Goal: Information Seeking & Learning: Check status

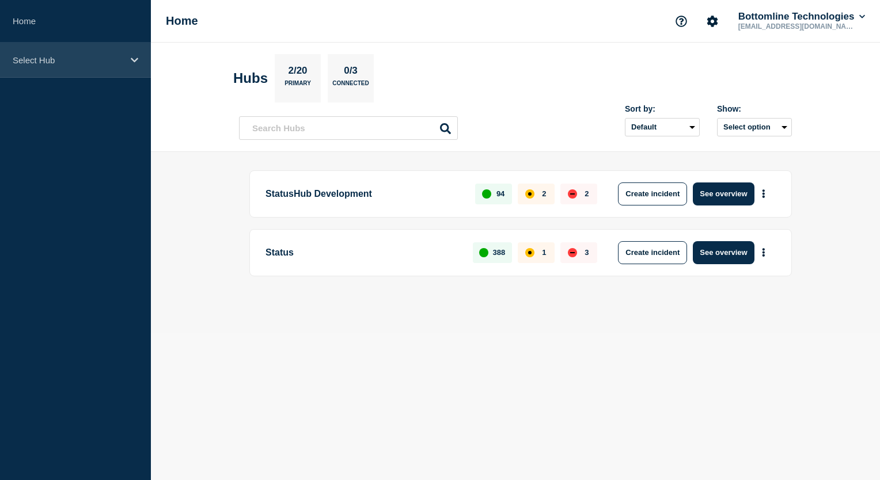
click at [110, 56] on p "Select Hub" at bounding box center [68, 60] width 111 height 10
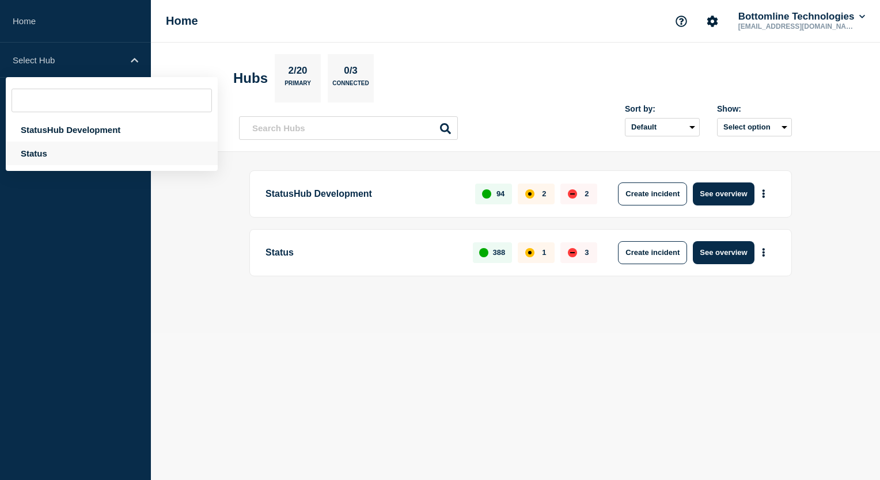
click at [79, 154] on div "Status" at bounding box center [112, 154] width 212 height 24
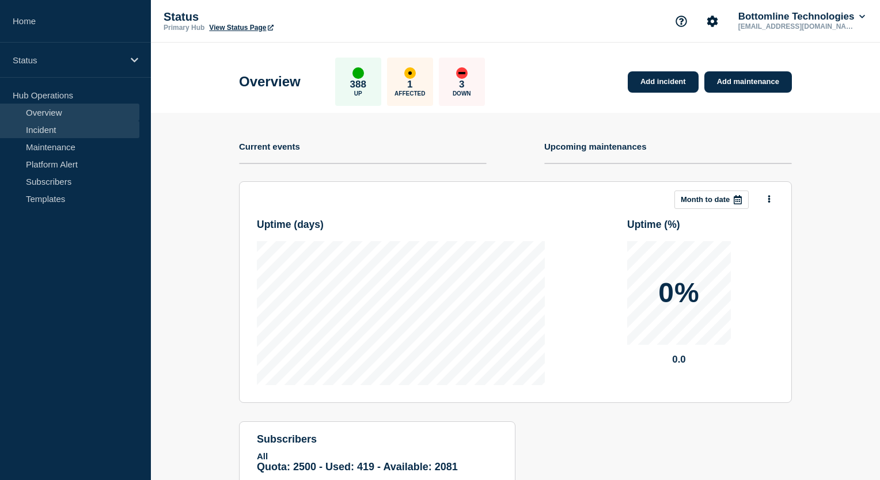
click at [80, 132] on link "Incident" at bounding box center [69, 129] width 139 height 17
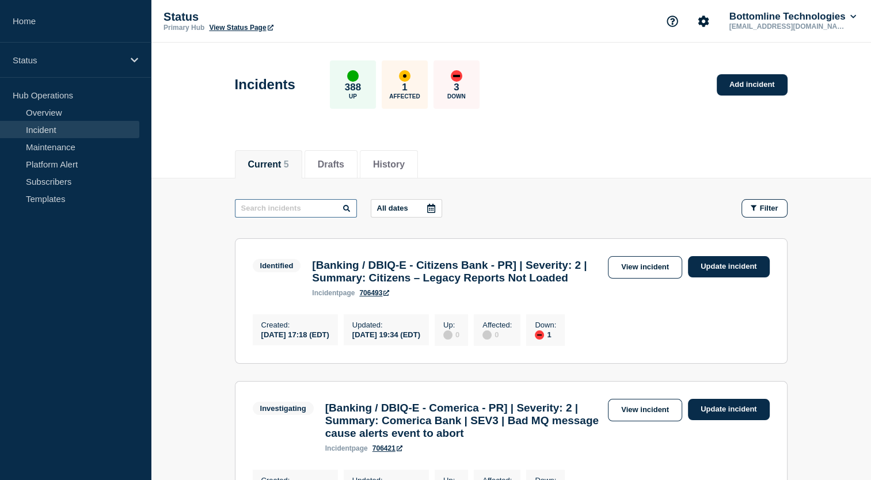
click at [299, 210] on input "text" at bounding box center [296, 208] width 122 height 18
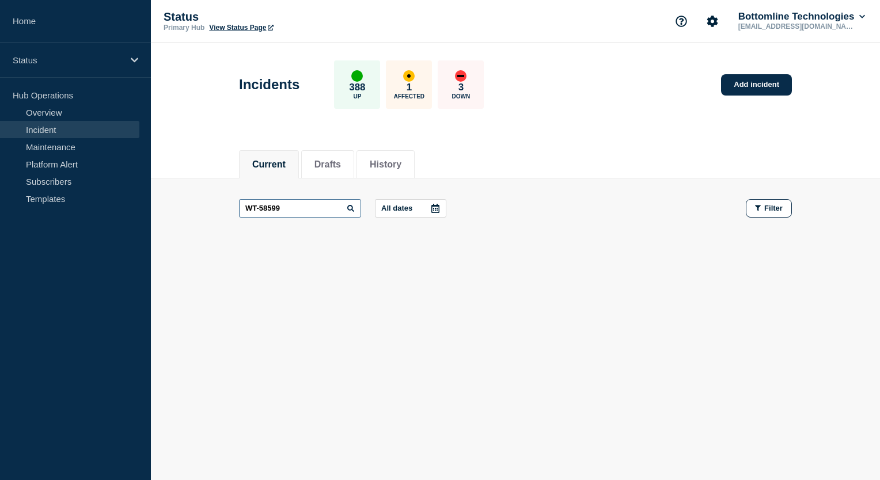
type input "WT-58599"
click at [390, 165] on button "History" at bounding box center [386, 165] width 32 height 10
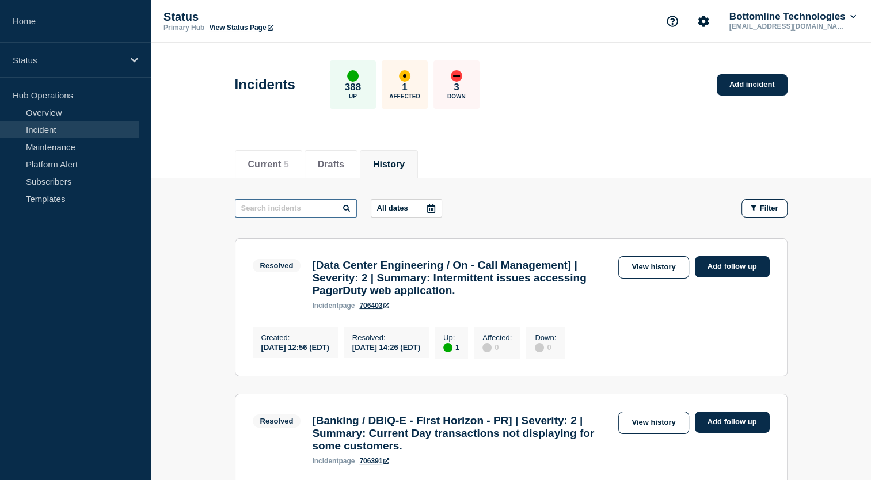
click at [304, 211] on input "text" at bounding box center [296, 208] width 122 height 18
click at [646, 270] on link "View history" at bounding box center [654, 267] width 70 height 22
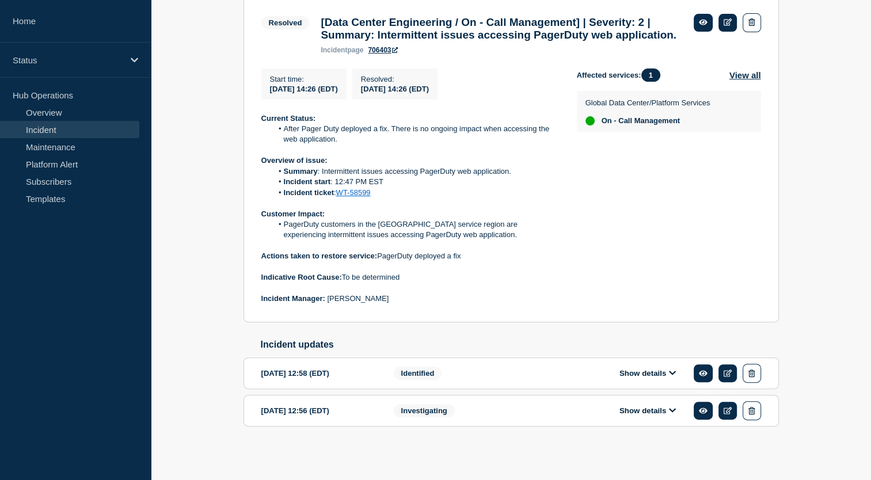
scroll to position [258, 0]
click at [607, 404] on div "Show details" at bounding box center [656, 410] width 210 height 19
click at [674, 414] on icon at bounding box center [672, 410] width 7 height 7
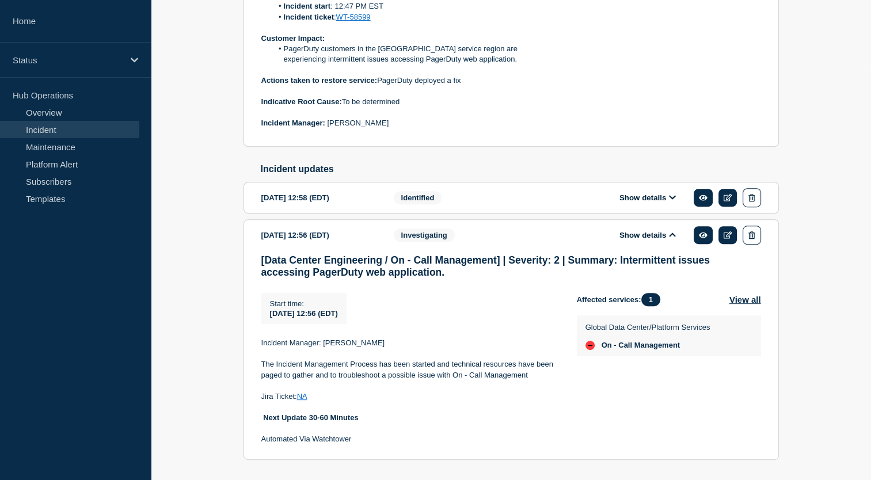
scroll to position [354, 0]
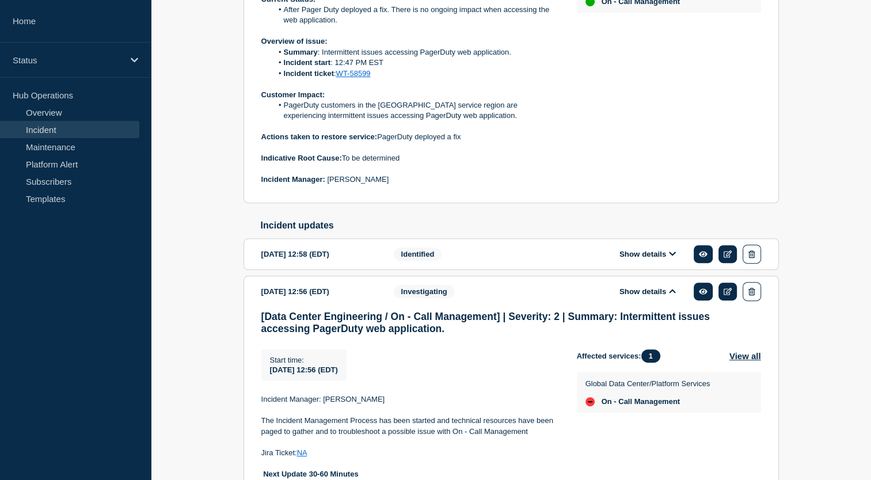
click at [661, 297] on button "Show details" at bounding box center [647, 292] width 63 height 10
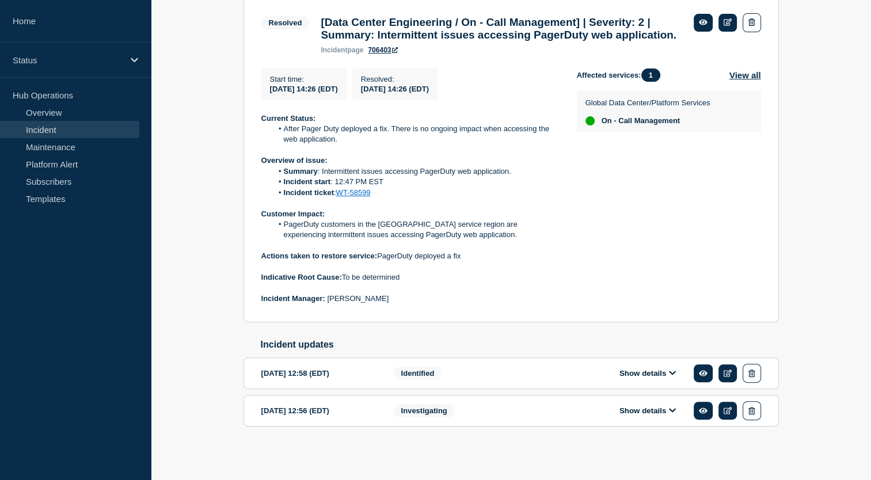
scroll to position [258, 0]
click at [666, 373] on button "Show details" at bounding box center [647, 374] width 63 height 10
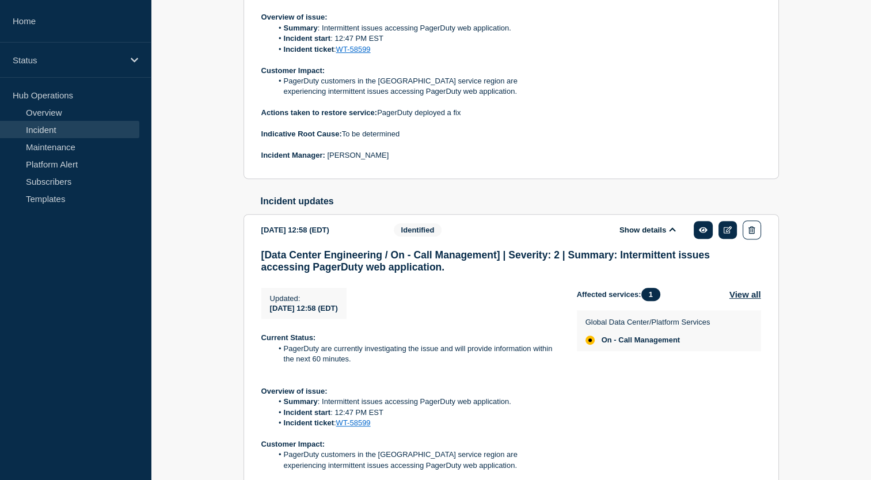
scroll to position [532, 0]
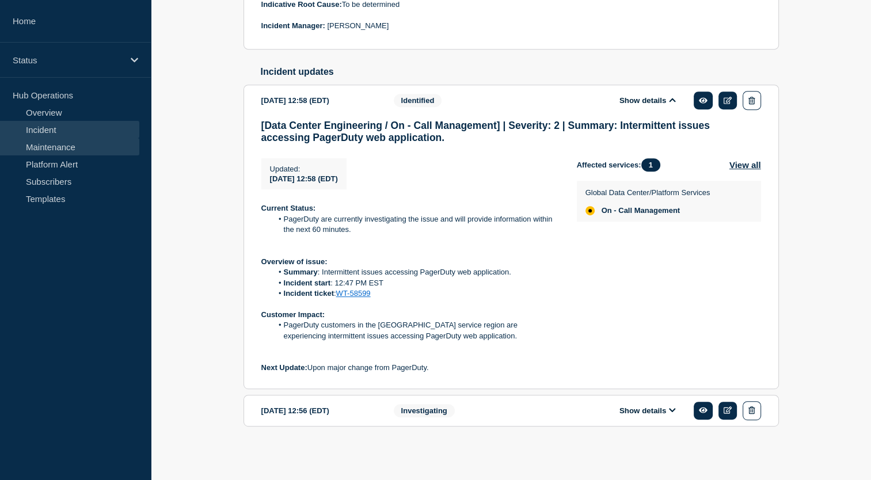
click at [84, 151] on link "Maintenance" at bounding box center [69, 146] width 139 height 17
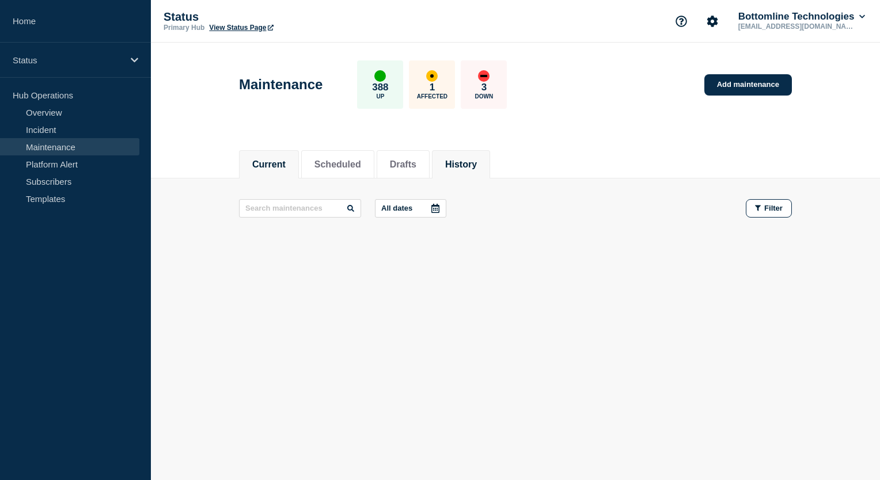
click at [475, 170] on li "History" at bounding box center [461, 164] width 58 height 28
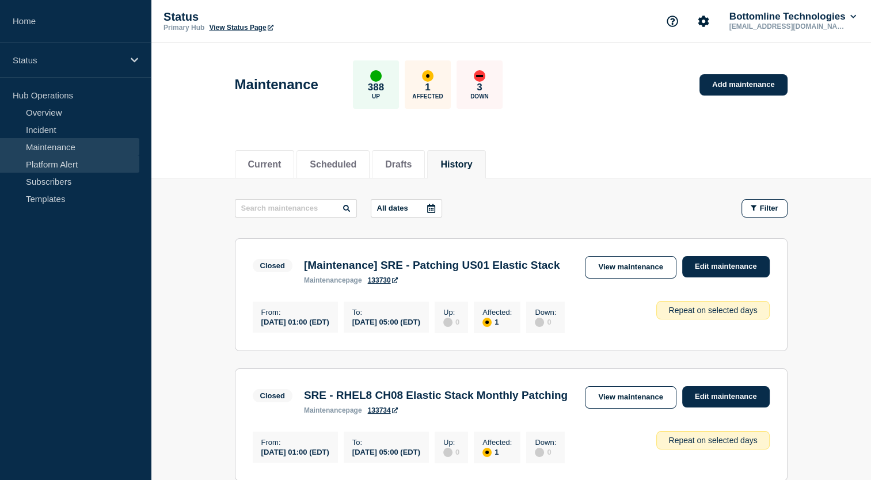
click at [77, 160] on link "Platform Alert" at bounding box center [69, 163] width 139 height 17
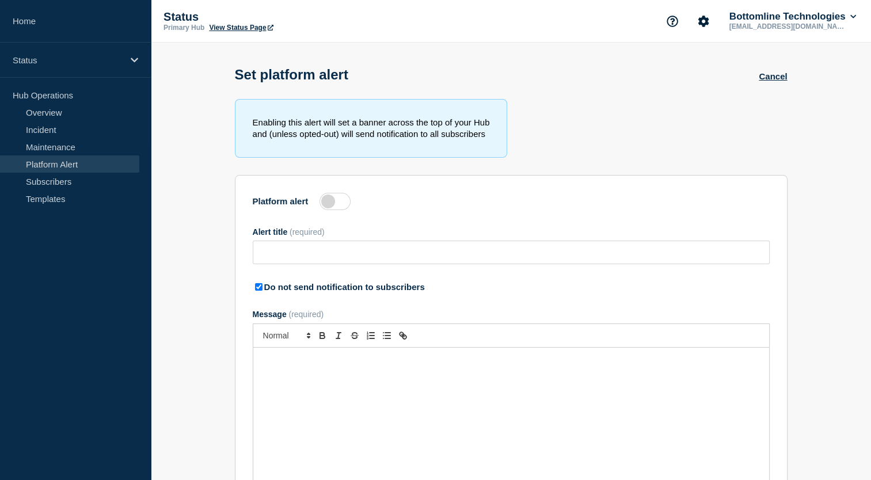
type input "Service Impact Update: (WT-56156) Grafana Dashboard Data Loss and Recovery Effo…"
checkbox input "true"
